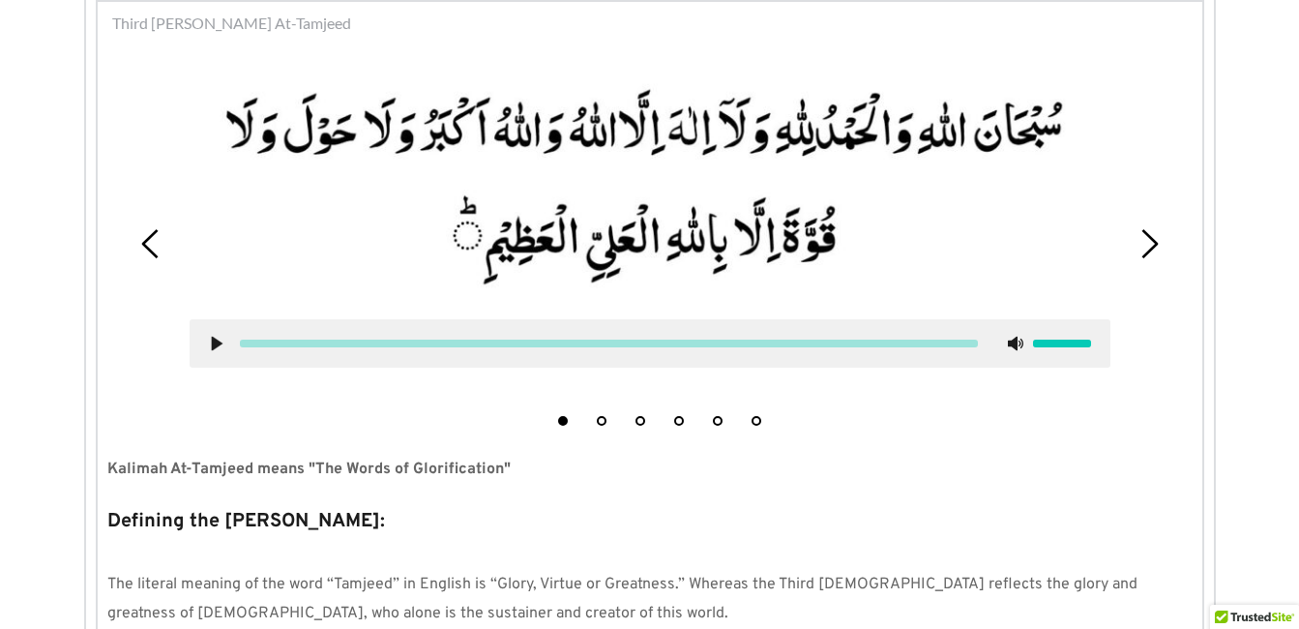
click at [209, 336] on icon at bounding box center [216, 343] width 15 height 15
click at [219, 338] on use at bounding box center [216, 344] width 13 height 15
click at [219, 338] on icon at bounding box center [216, 343] width 15 height 15
click at [211, 345] on use at bounding box center [216, 344] width 13 height 15
click at [213, 343] on use at bounding box center [216, 344] width 11 height 15
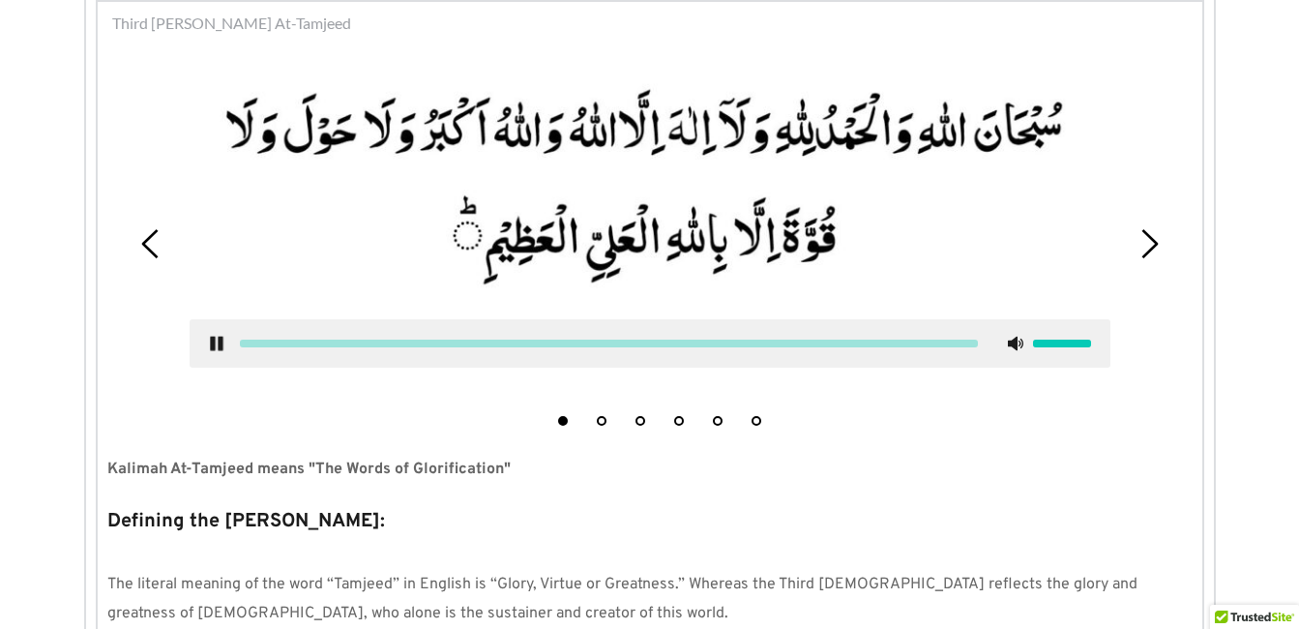
click at [269, 403] on div "1 2 3 4 5 6" at bounding box center [649, 243] width 1085 height 383
drag, startPoint x: 269, startPoint y: 403, endPoint x: 210, endPoint y: 362, distance: 72.2
click at [210, 362] on div at bounding box center [650, 343] width 921 height 48
click at [213, 346] on use at bounding box center [216, 344] width 13 height 15
click at [672, 414] on li "4" at bounding box center [678, 415] width 19 height 19
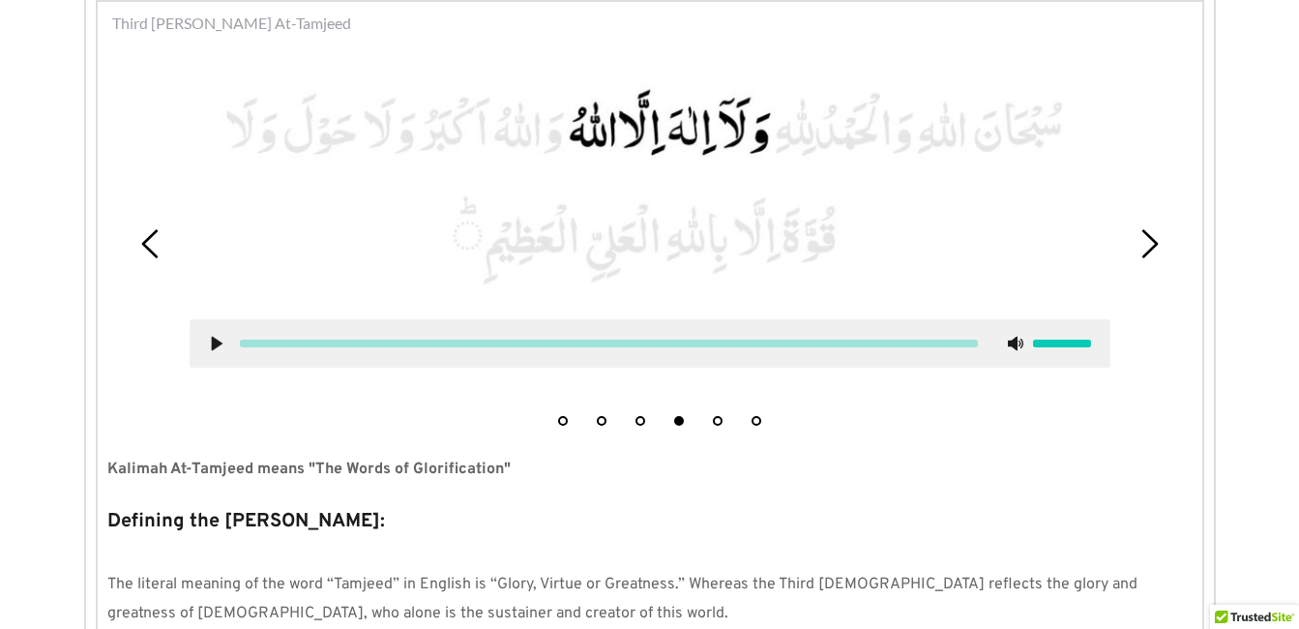
click at [209, 342] on icon at bounding box center [216, 343] width 15 height 15
click at [209, 339] on icon at bounding box center [216, 343] width 15 height 15
click at [566, 426] on div "1 2 3 4 5 6" at bounding box center [649, 243] width 1085 height 383
click at [563, 421] on button "1" at bounding box center [563, 421] width 10 height 10
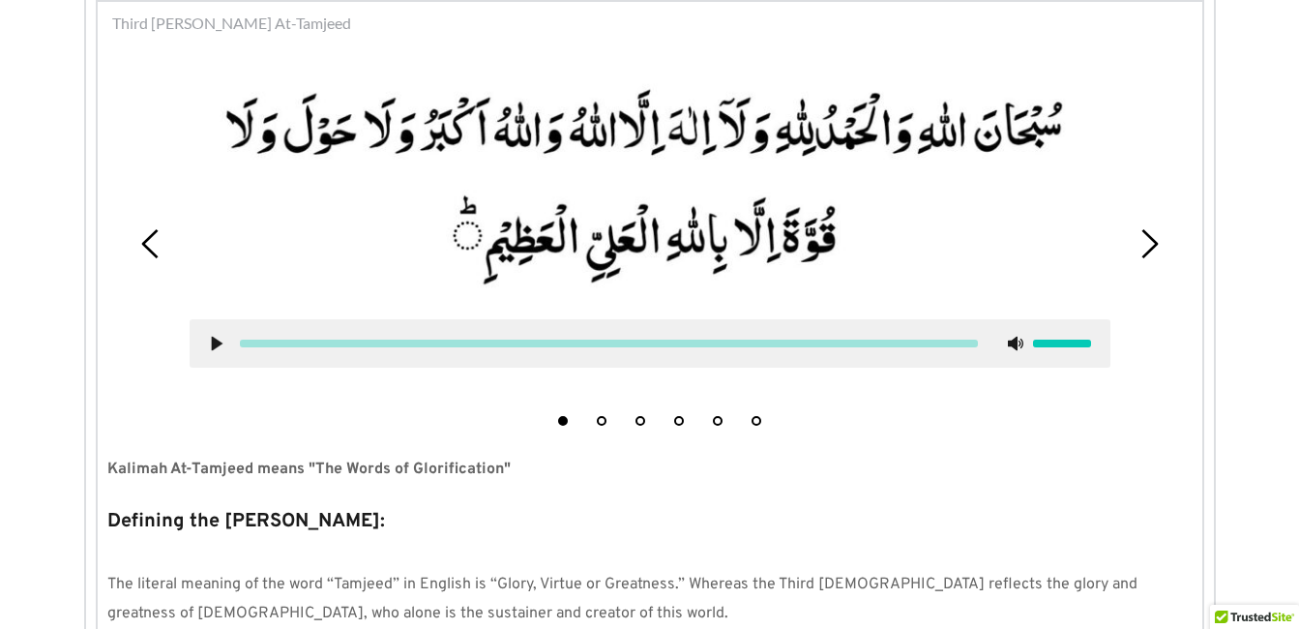
click at [222, 336] on icon at bounding box center [216, 343] width 15 height 15
click at [217, 334] on div at bounding box center [650, 343] width 921 height 48
click at [210, 338] on use at bounding box center [216, 344] width 13 height 15
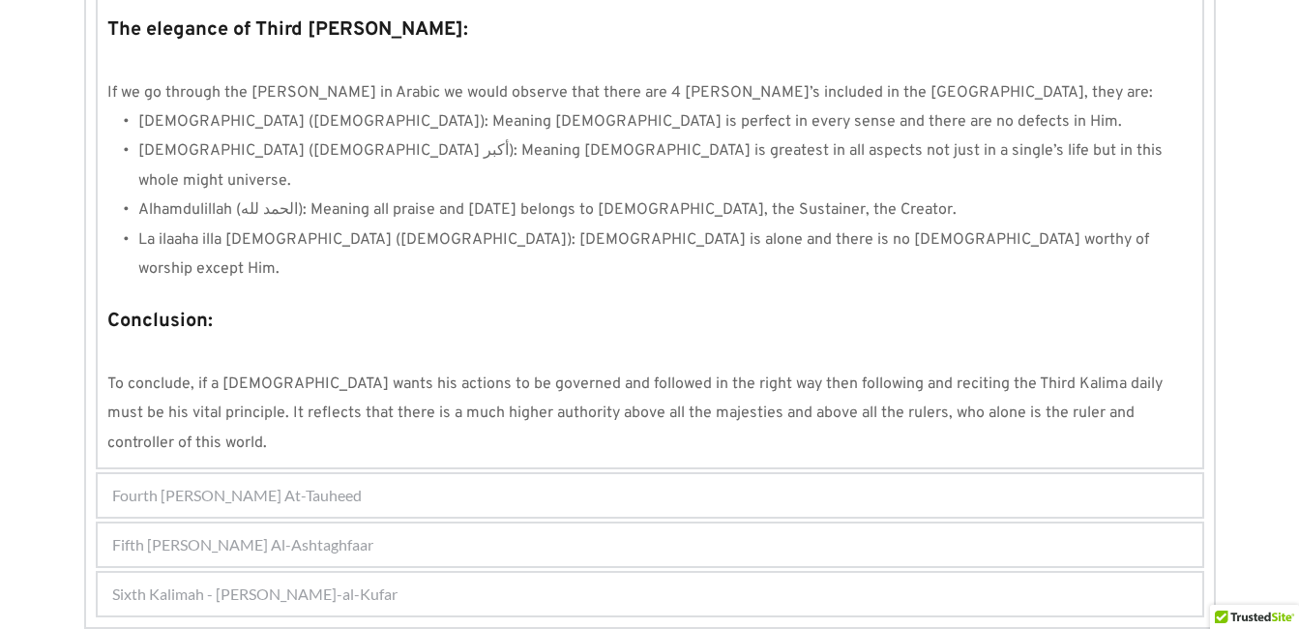
scroll to position [1729, 0]
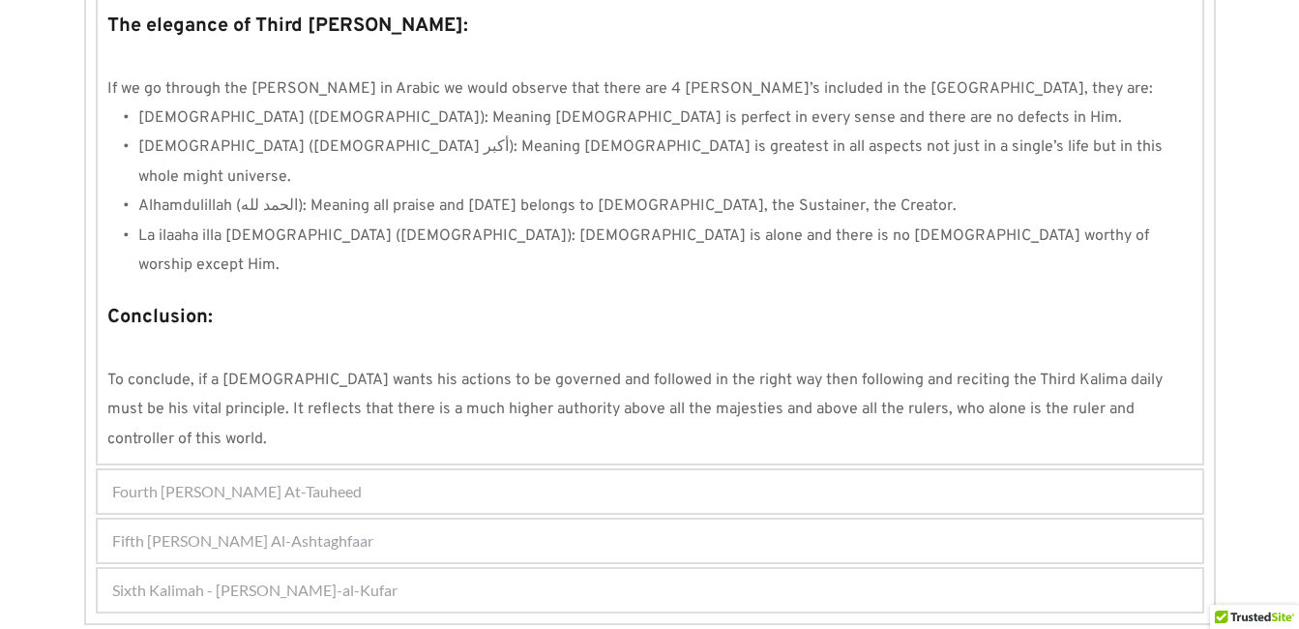
click at [218, 480] on span "Fourth [PERSON_NAME] At-Tauheed" at bounding box center [237, 491] width 250 height 23
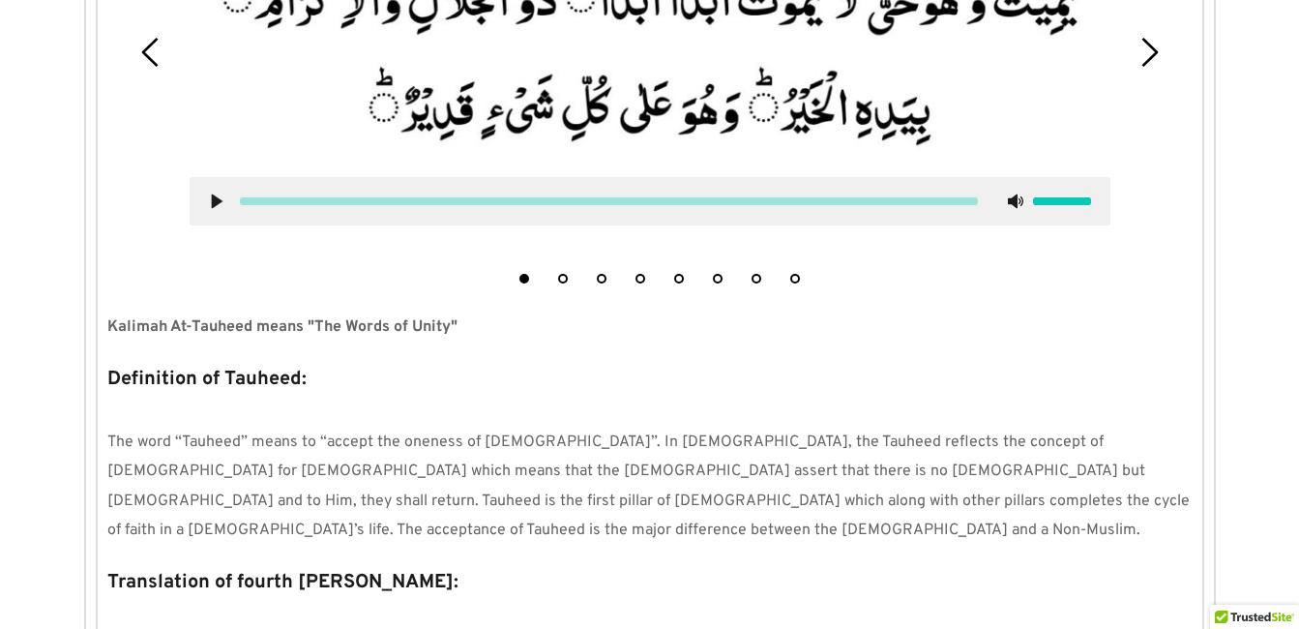
scroll to position [618, 0]
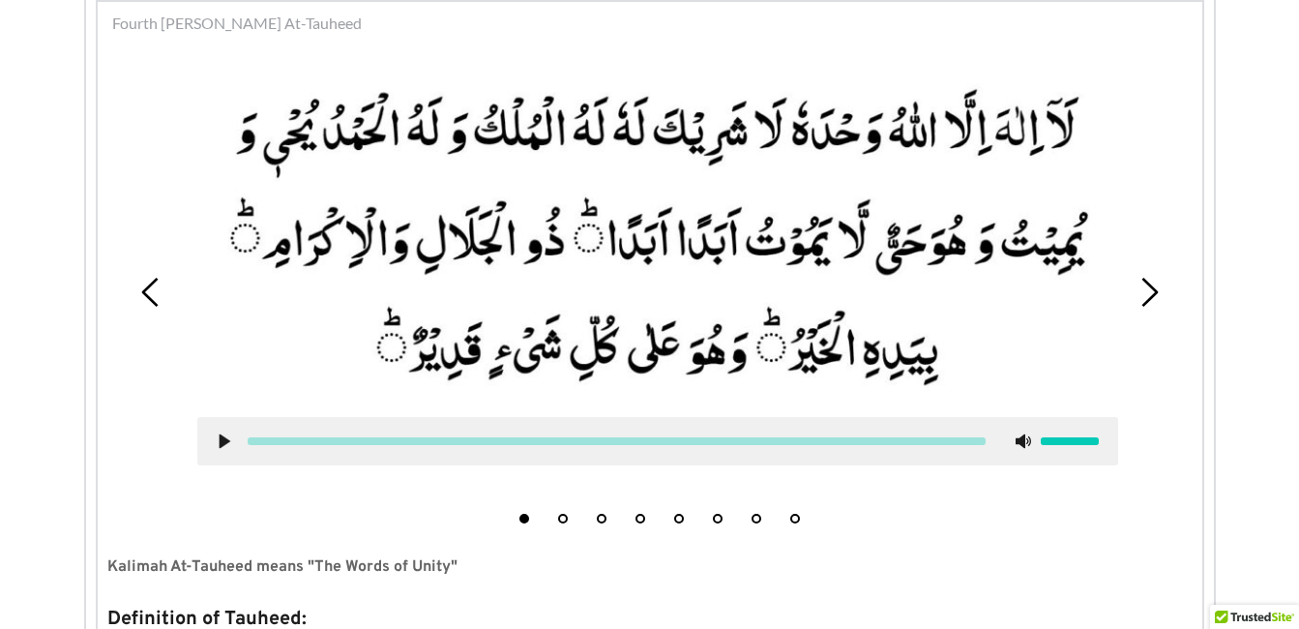
click at [213, 434] on div at bounding box center [657, 441] width 921 height 48
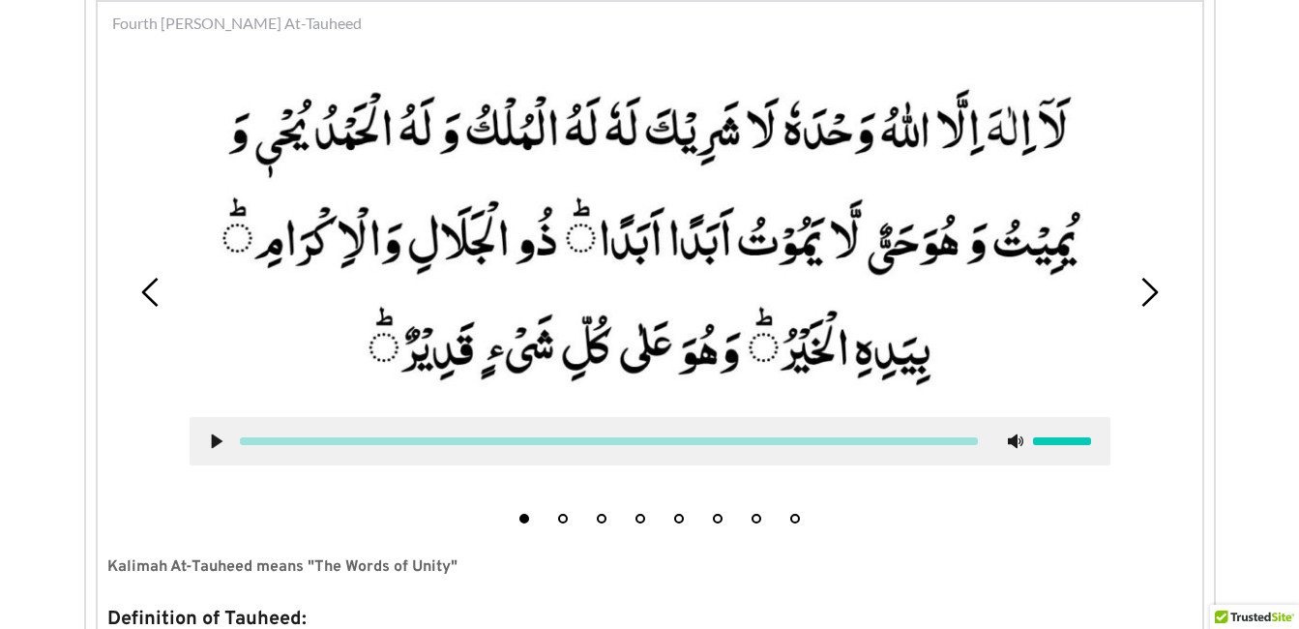
click at [214, 436] on use at bounding box center [216, 441] width 11 height 15
click at [214, 439] on use at bounding box center [216, 441] width 13 height 15
click at [209, 442] on icon at bounding box center [216, 440] width 15 height 15
click at [563, 517] on button "2" at bounding box center [563, 519] width 10 height 10
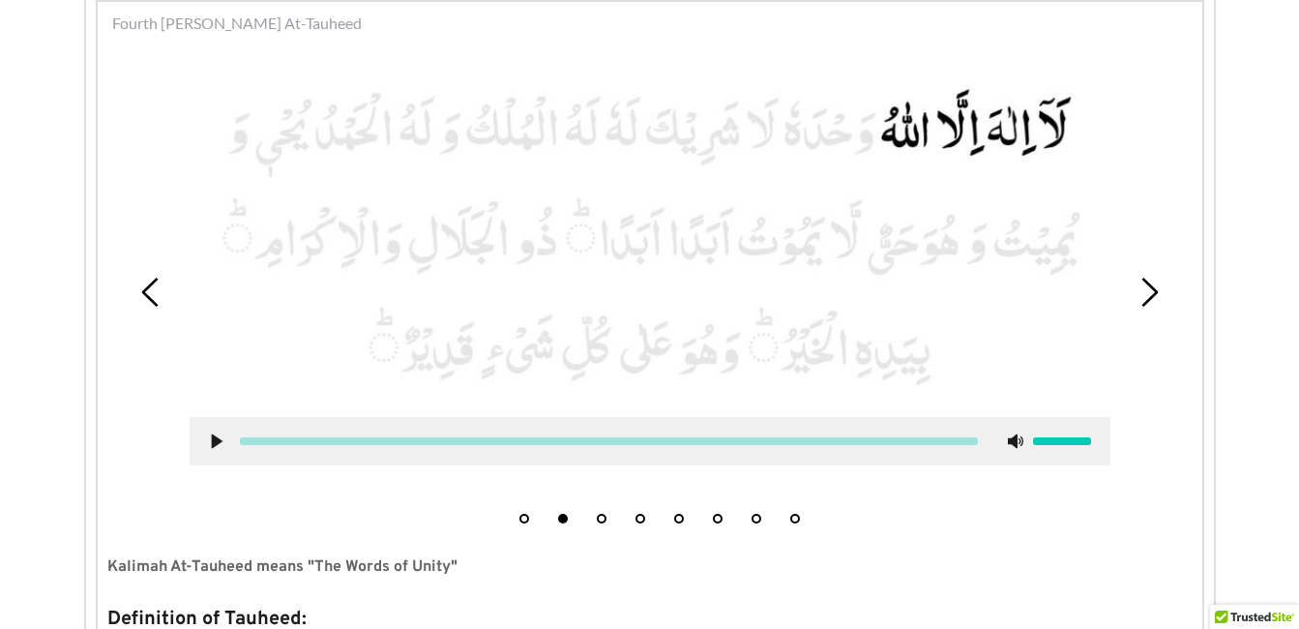
click at [519, 517] on button "1" at bounding box center [524, 519] width 10 height 10
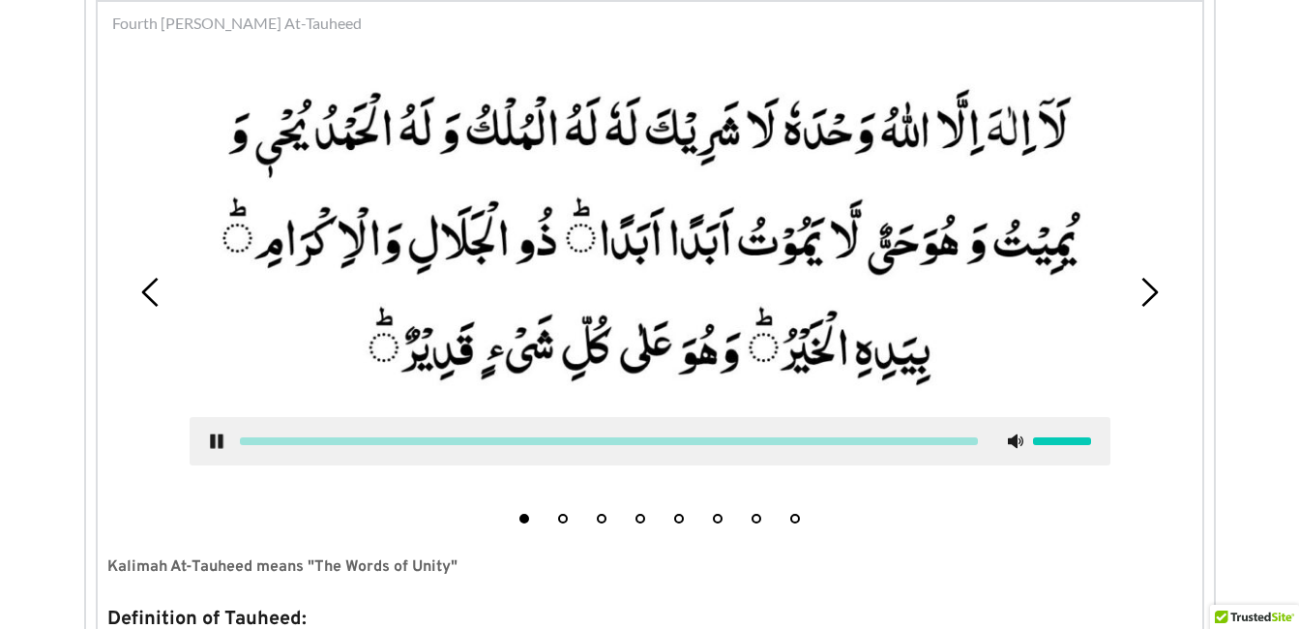
click at [218, 440] on use at bounding box center [216, 441] width 13 height 15
click at [222, 441] on icon at bounding box center [216, 440] width 15 height 15
click at [216, 439] on icon at bounding box center [216, 440] width 15 height 15
click at [215, 442] on use at bounding box center [216, 441] width 11 height 15
click at [220, 432] on div at bounding box center [650, 441] width 921 height 48
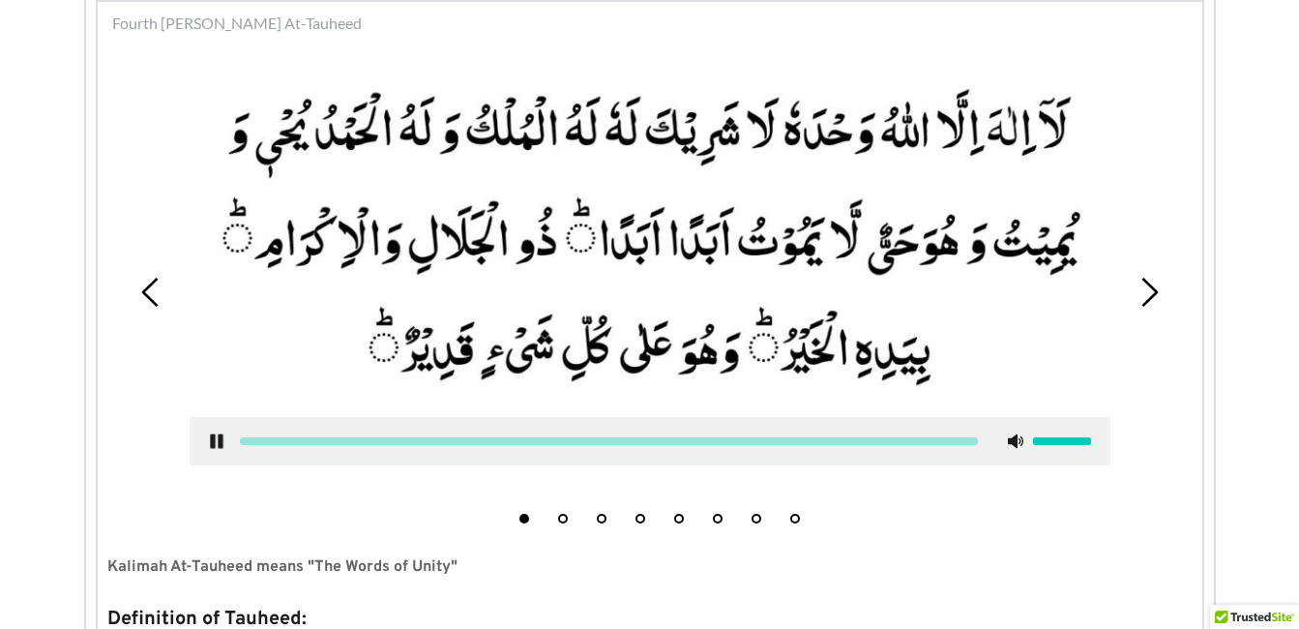
click at [218, 436] on use at bounding box center [216, 441] width 13 height 15
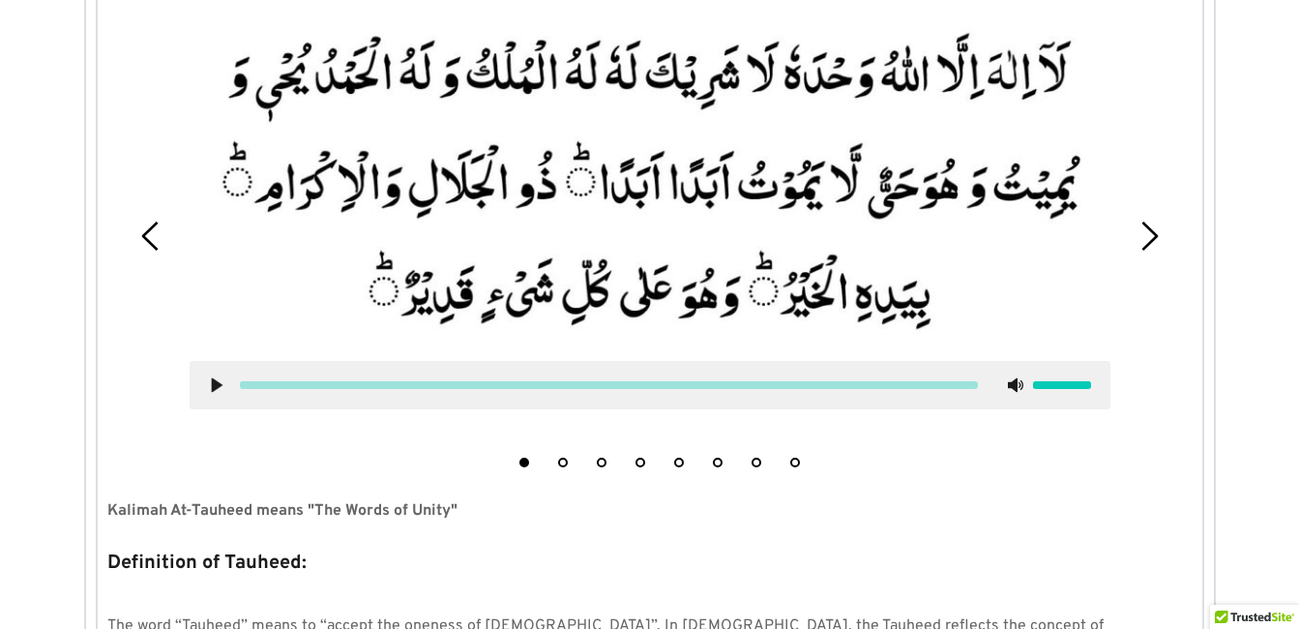
scroll to position [695, 0]
